Goal: Check status

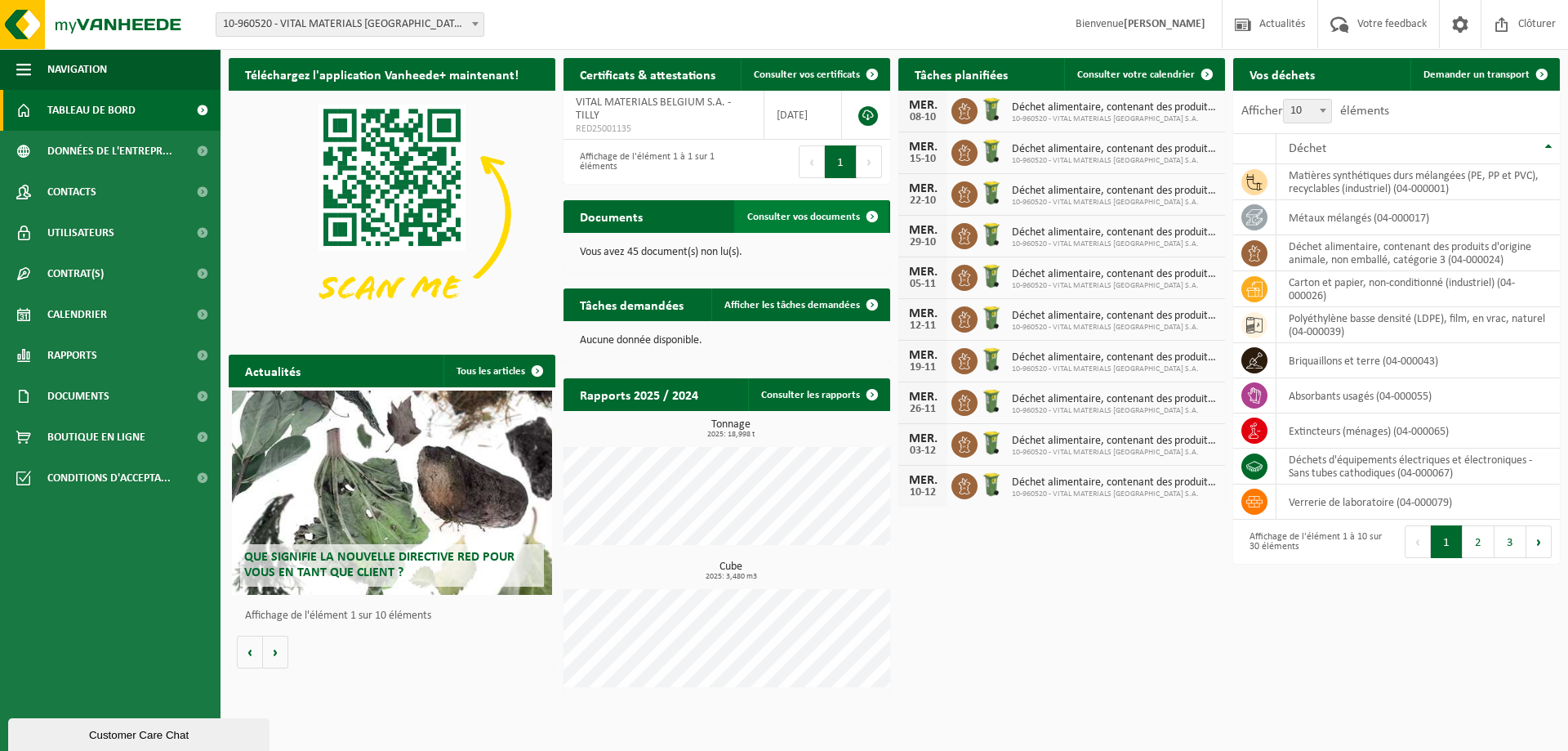
click at [784, 202] on link "Consulter vos documents" at bounding box center [811, 216] width 154 height 33
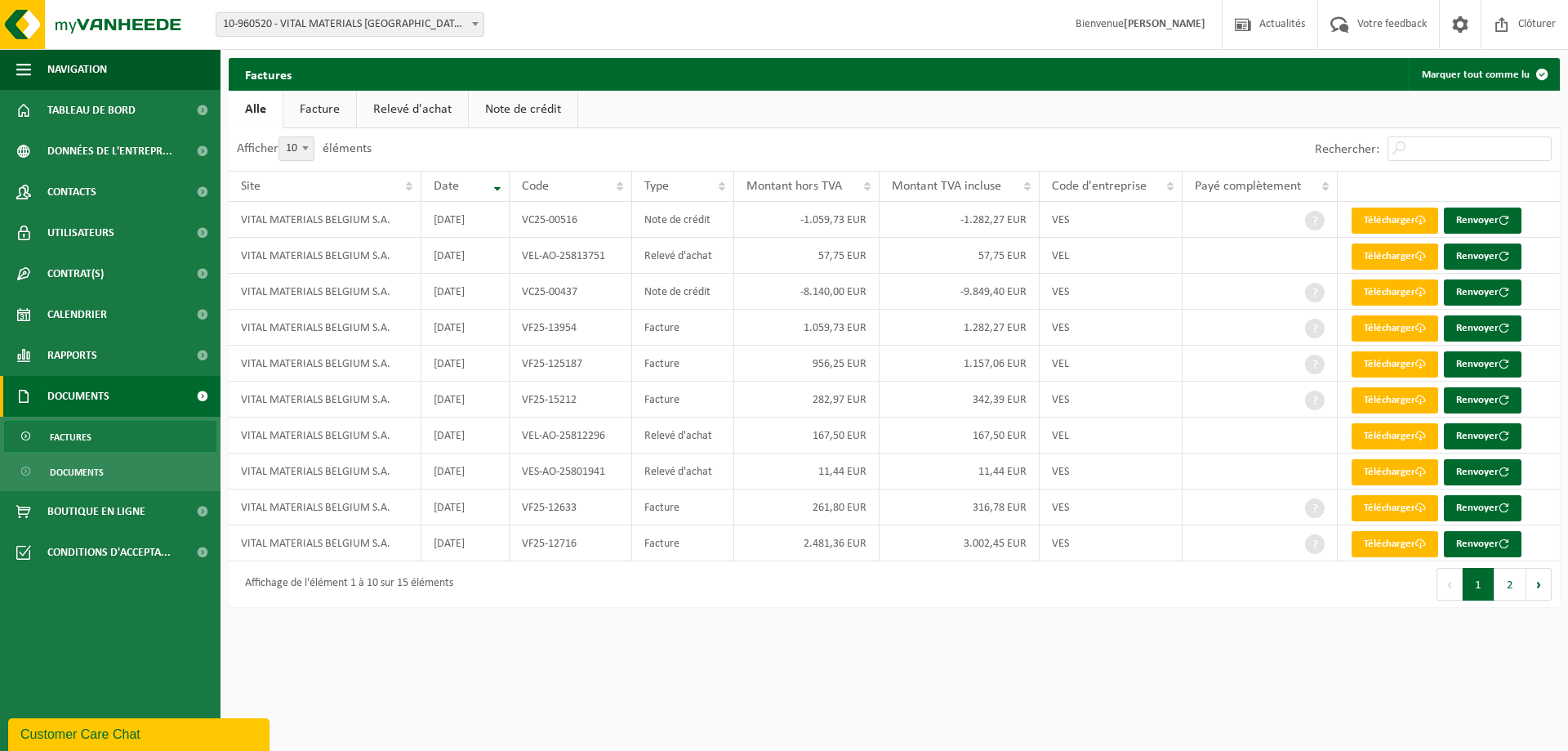
click at [315, 107] on link "Facture" at bounding box center [320, 109] width 73 height 37
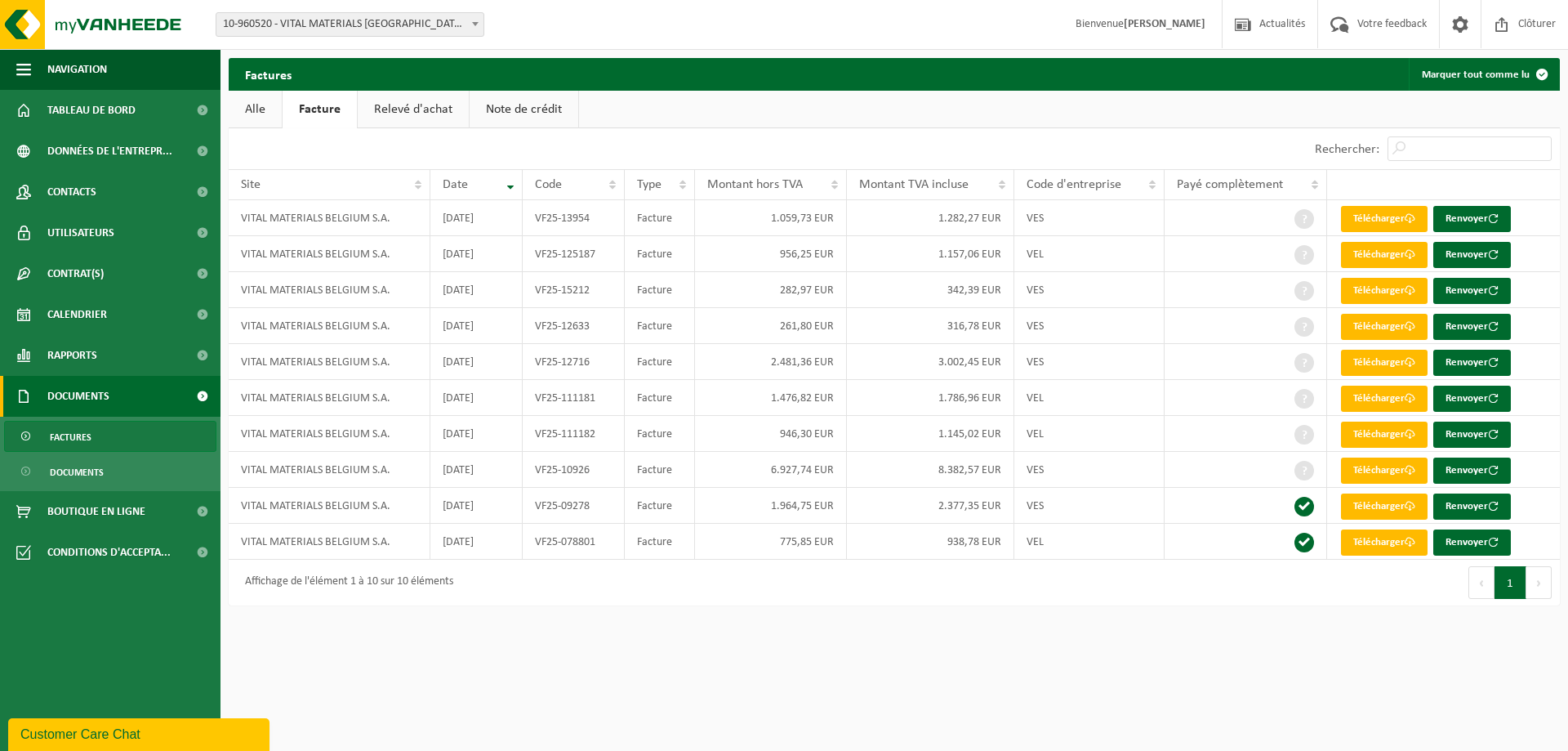
click at [407, 115] on link "Relevé d'achat" at bounding box center [413, 109] width 111 height 37
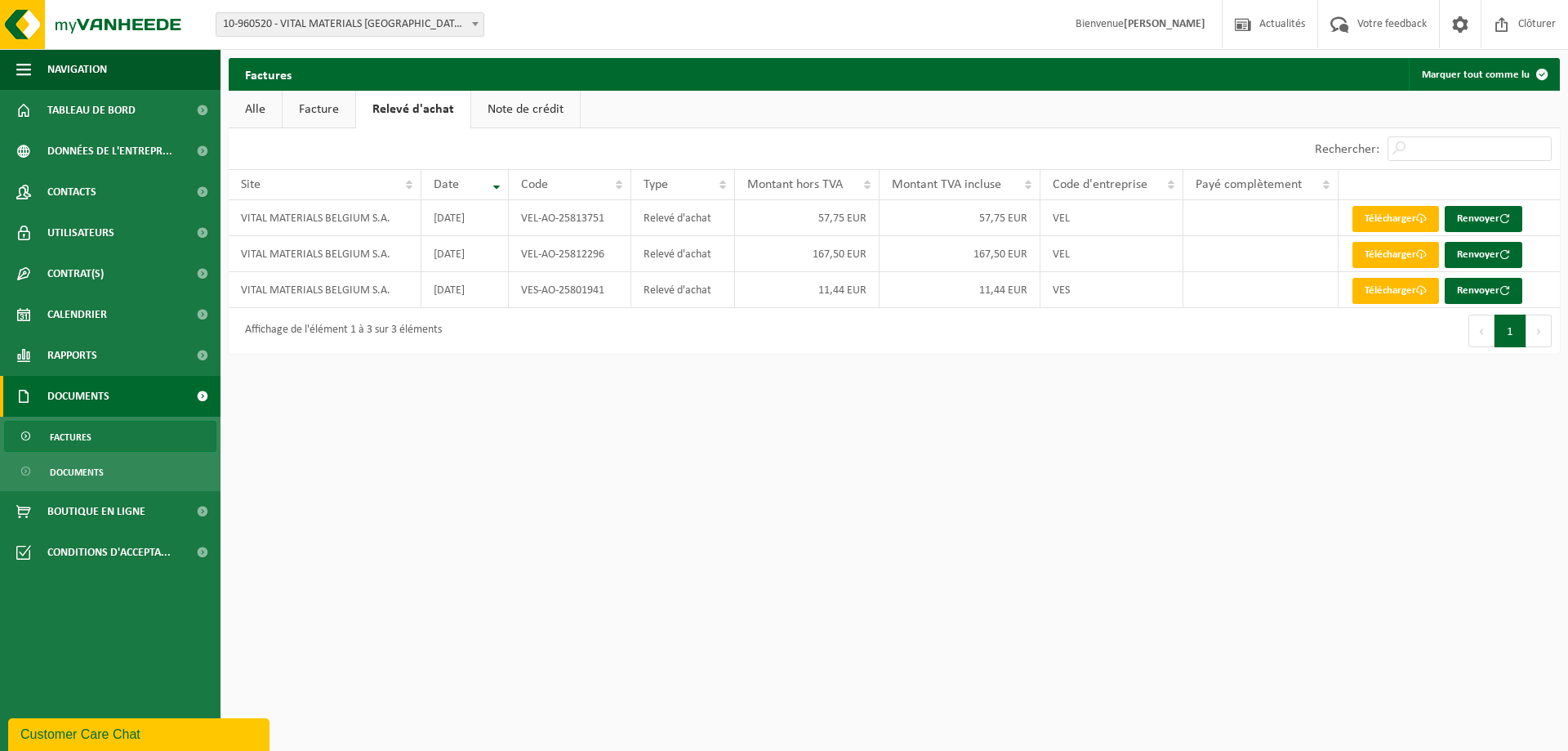
click at [522, 112] on link "Note de crédit" at bounding box center [526, 109] width 109 height 37
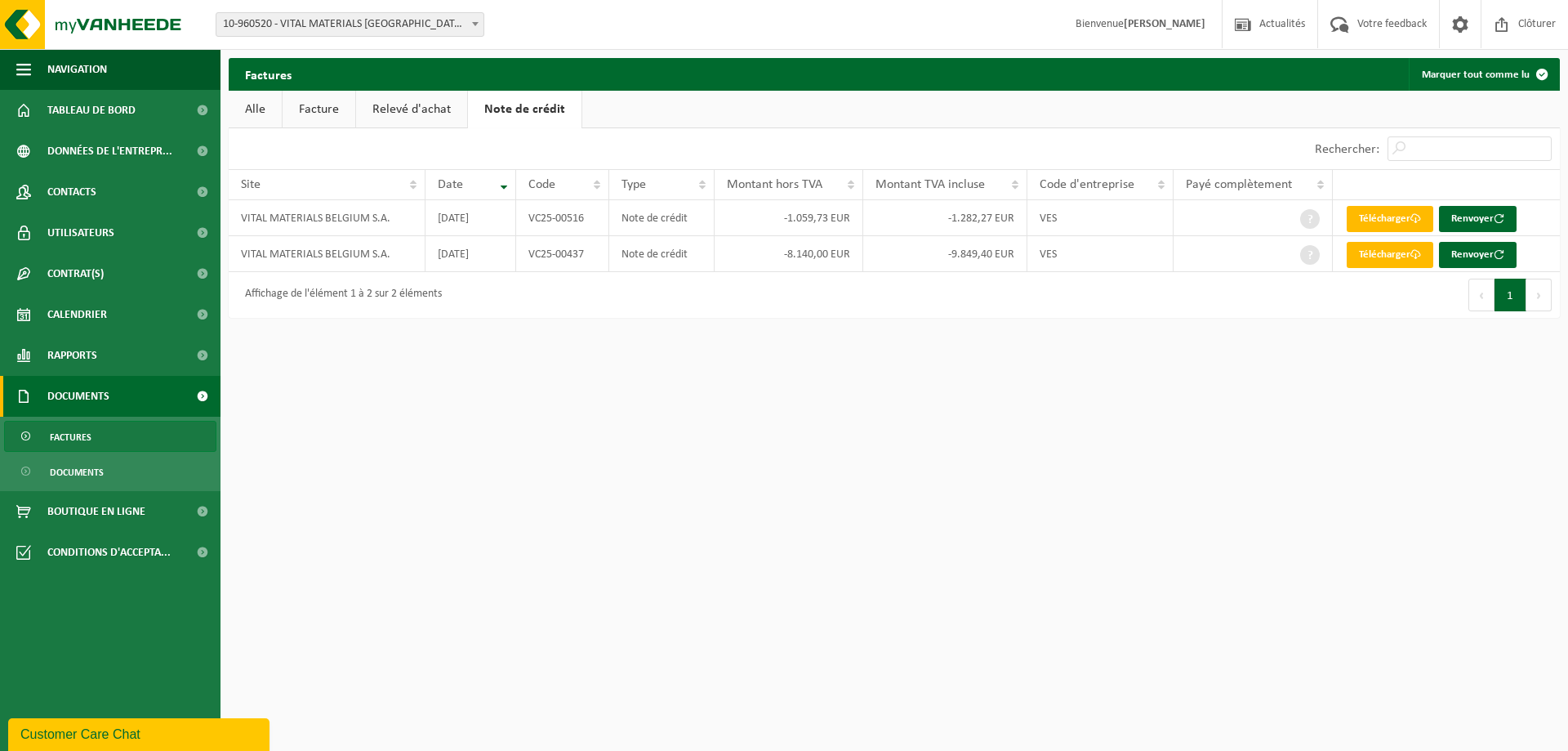
click at [351, 102] on link "Facture" at bounding box center [319, 109] width 73 height 37
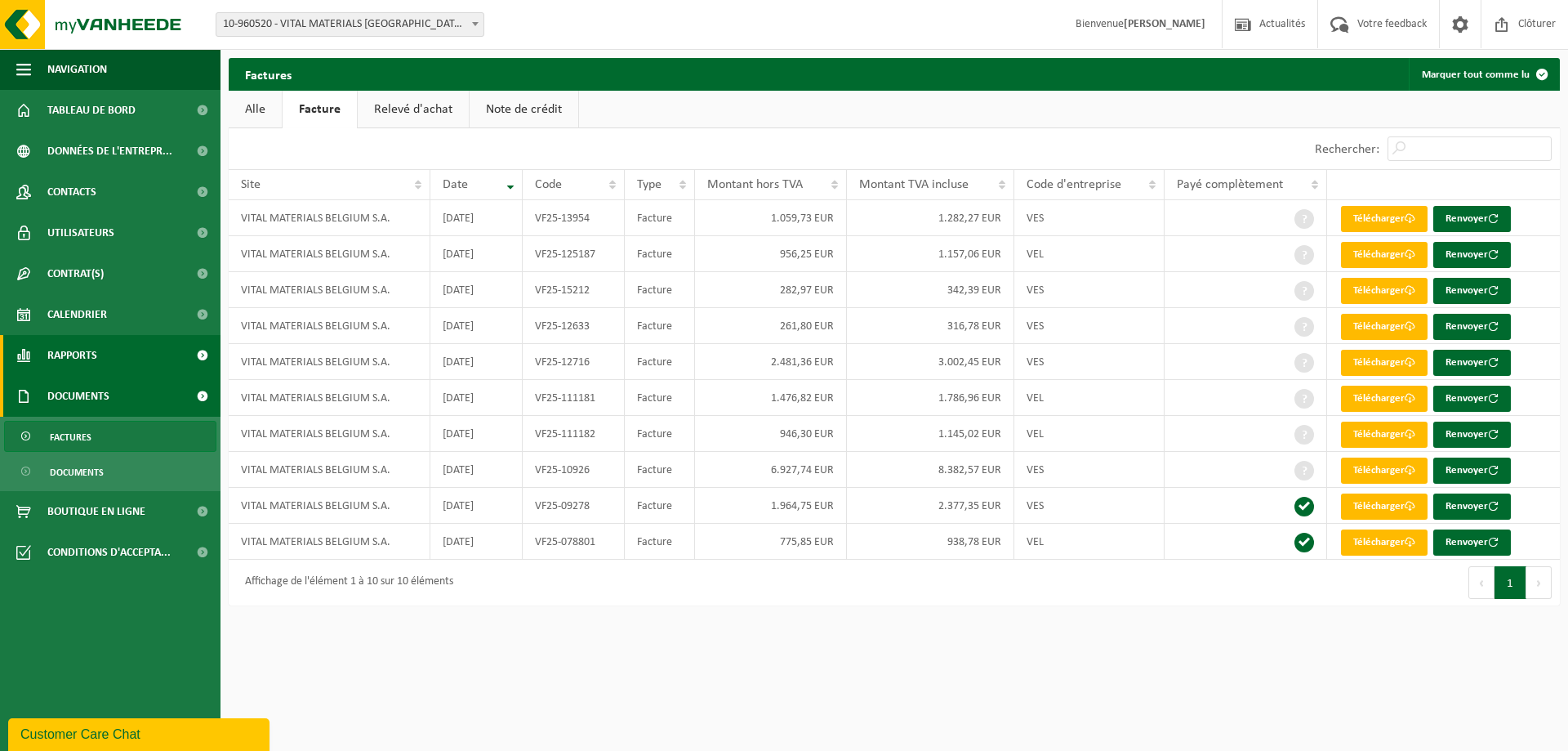
click at [84, 339] on span "Rapports" at bounding box center [72, 355] width 50 height 40
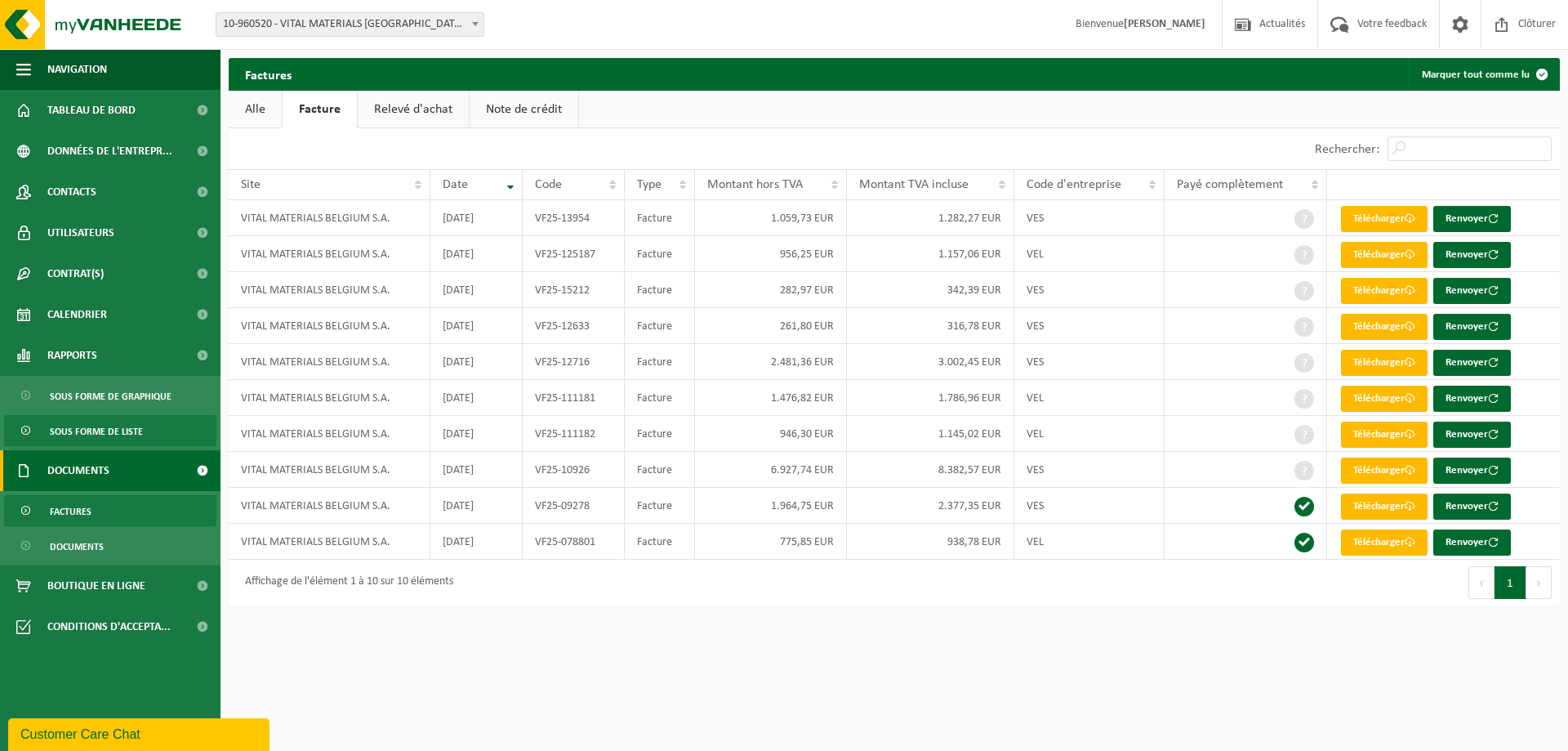
click at [84, 424] on span "Sous forme de liste" at bounding box center [96, 431] width 93 height 31
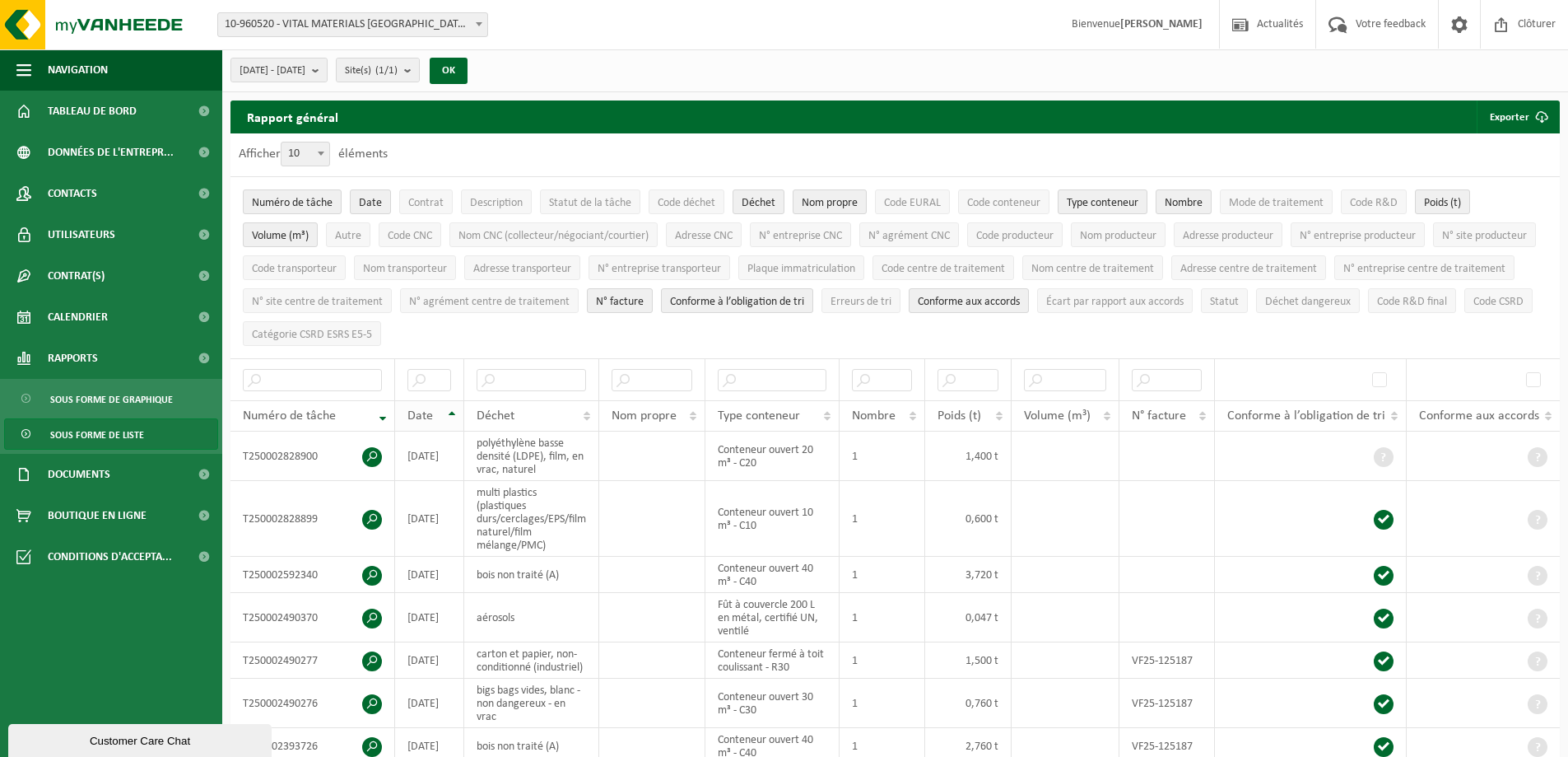
click at [449, 405] on th "Date" at bounding box center [429, 416] width 69 height 32
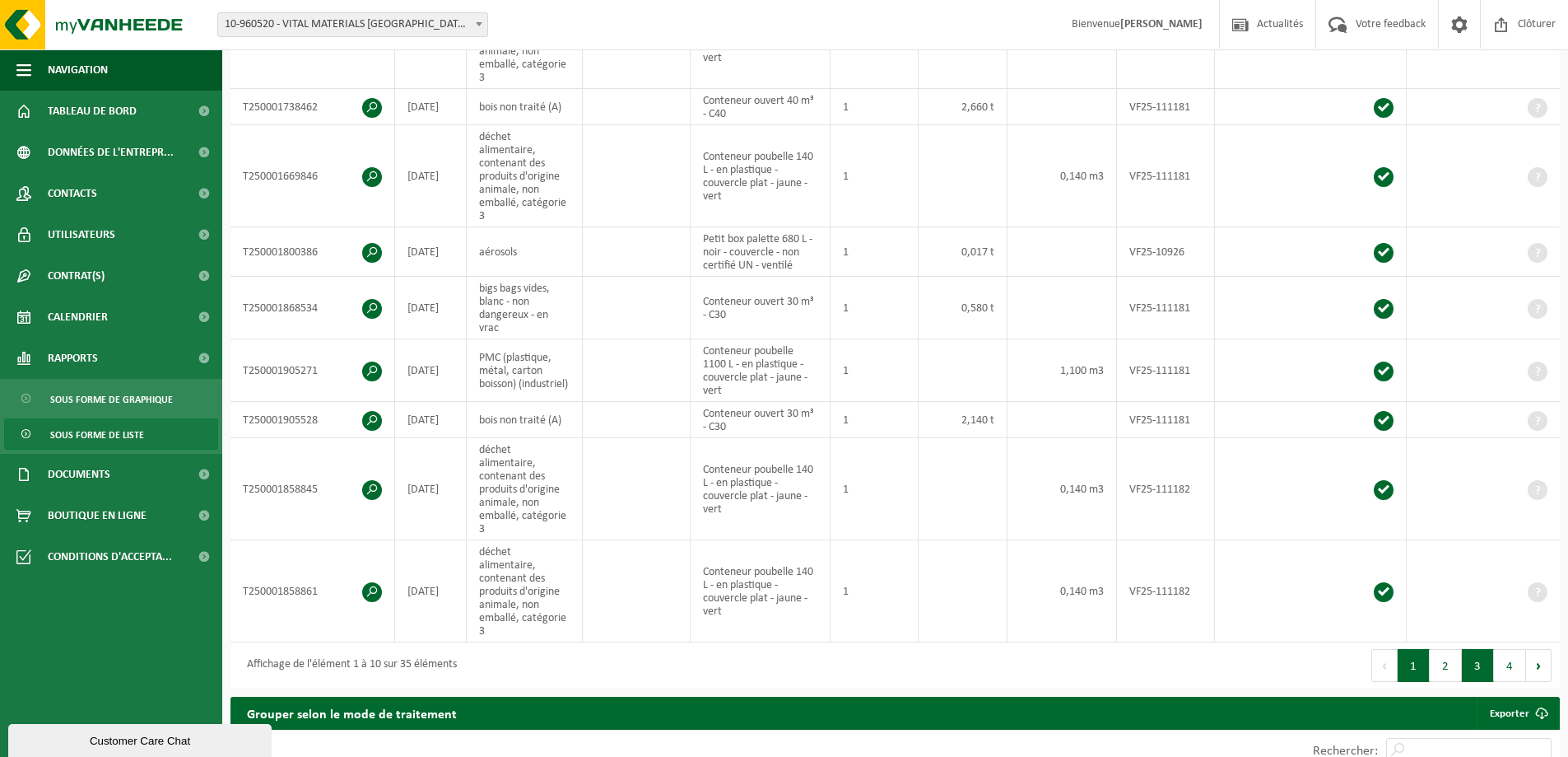
scroll to position [576, 0]
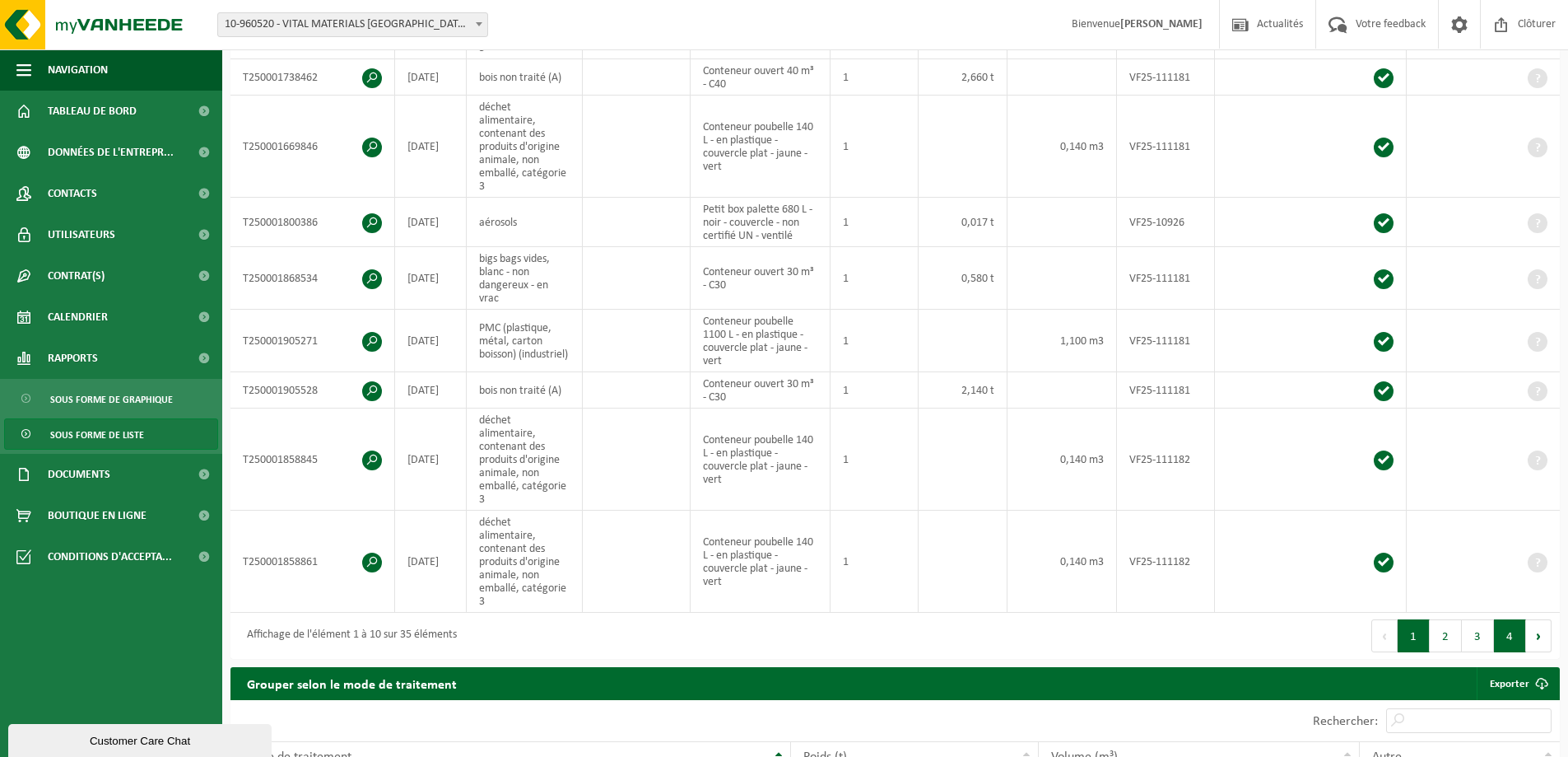
click at [1512, 620] on button "4" at bounding box center [1510, 636] width 32 height 33
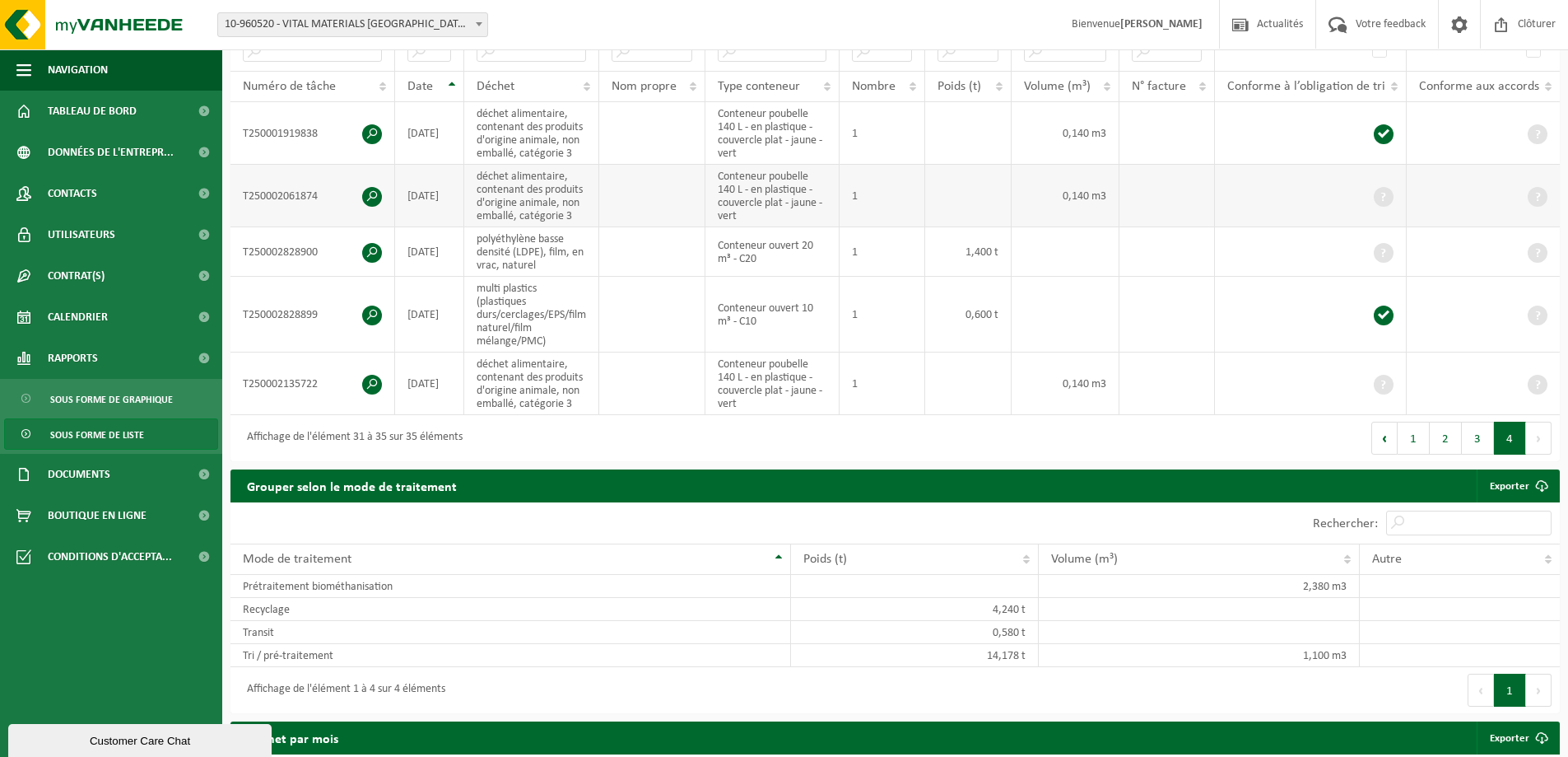
scroll to position [222, 0]
